Goal: Task Accomplishment & Management: Use online tool/utility

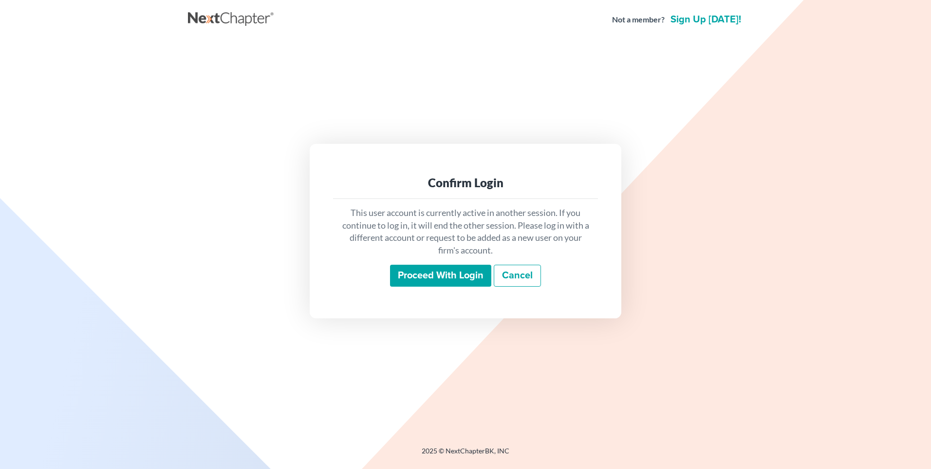
click at [434, 278] on input "Proceed with login" at bounding box center [440, 275] width 101 height 22
